Goal: Task Accomplishment & Management: Complete application form

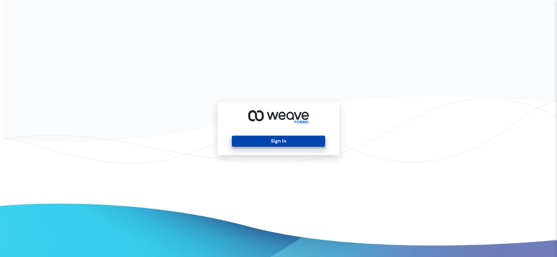
click at [268, 138] on button "Sign In" at bounding box center [278, 141] width 93 height 11
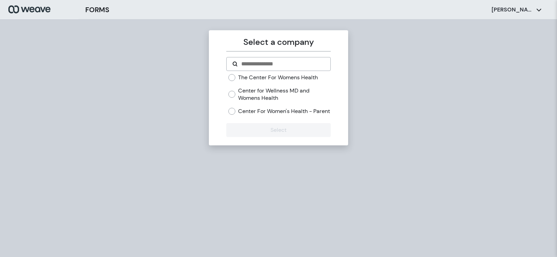
click at [258, 97] on label "Center for Wellness MD and Womens Health" at bounding box center [284, 94] width 92 height 15
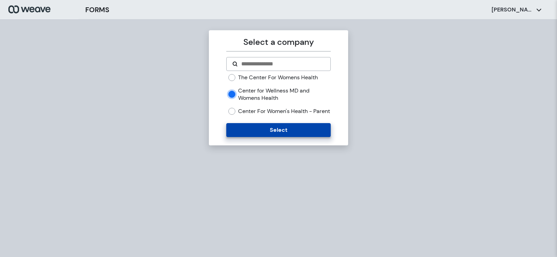
click at [265, 134] on button "Select" at bounding box center [278, 130] width 104 height 14
